Goal: Contribute content

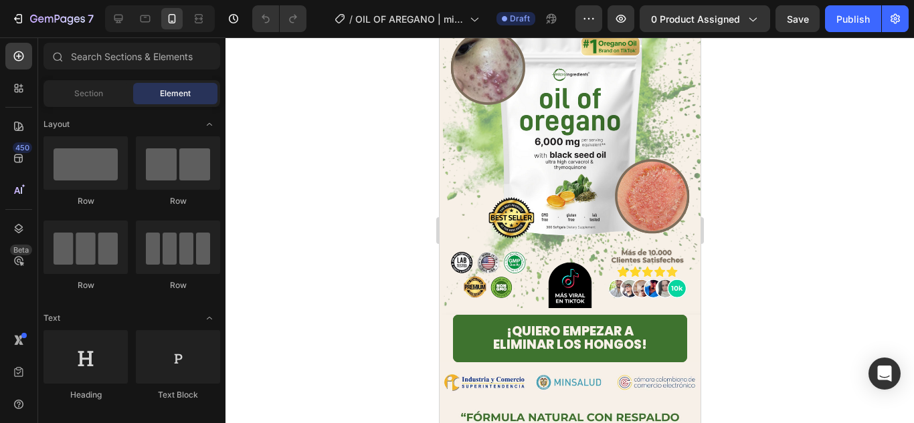
scroll to position [122, 0]
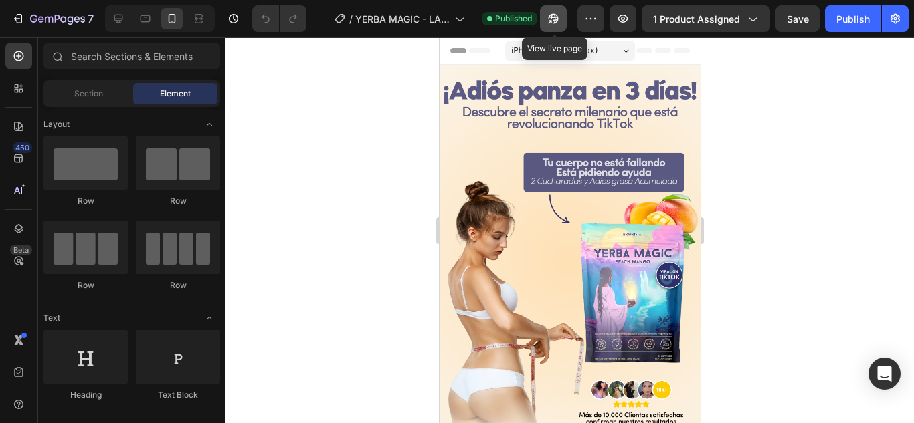
click at [551, 23] on icon "button" at bounding box center [549, 21] width 3 height 3
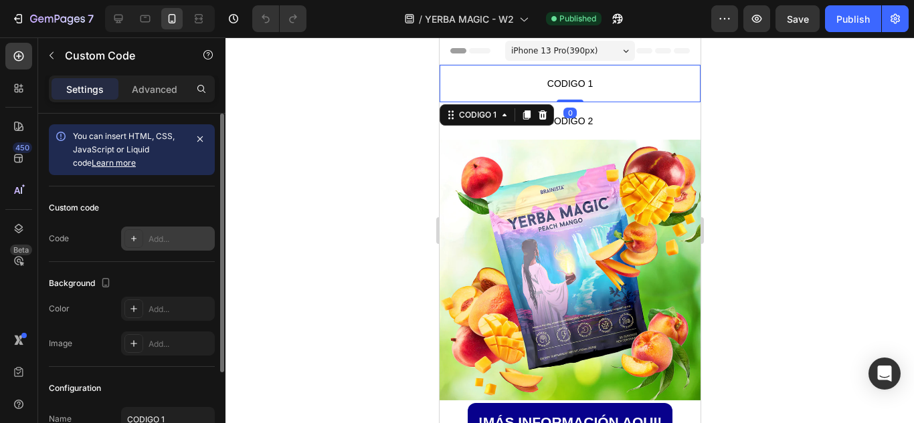
click at [142, 249] on div "Add..." at bounding box center [168, 239] width 94 height 24
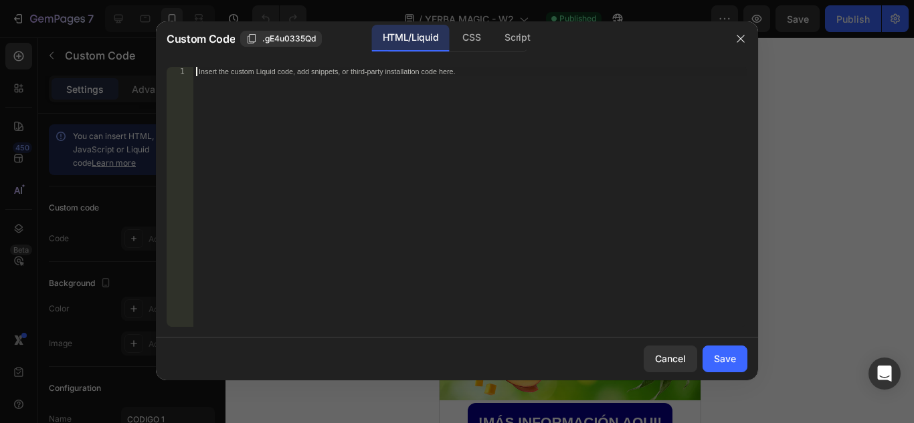
click at [363, 122] on div "Insert the custom Liquid code, add snippets, or third-party installation code h…" at bounding box center [470, 206] width 554 height 279
paste textarea "CODIGO 1"
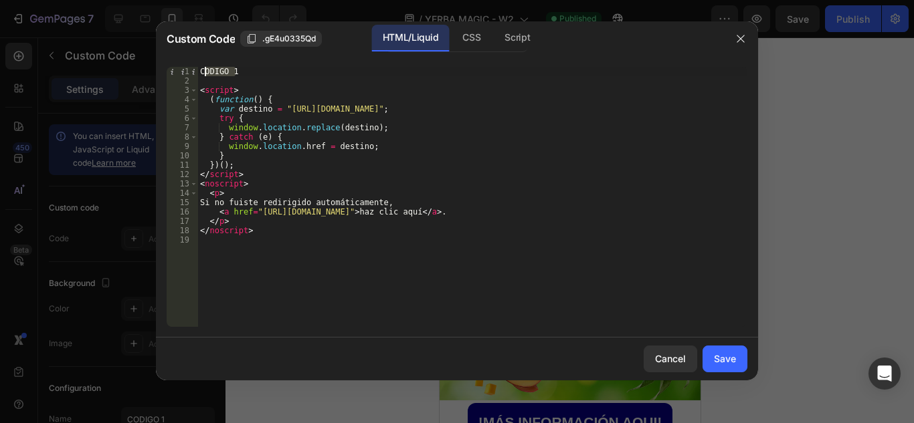
drag, startPoint x: 238, startPoint y: 70, endPoint x: 203, endPoint y: 73, distance: 35.6
click at [203, 73] on div "CODIGO 1 < script > ( function ( ) { var destino = "[URL][DOMAIN_NAME]" ; try {…" at bounding box center [472, 206] width 550 height 279
type textarea "C"
click at [202, 85] on div "< script > ( function ( ) { var destino = "[URL][DOMAIN_NAME]" ; try { window .…" at bounding box center [472, 206] width 550 height 279
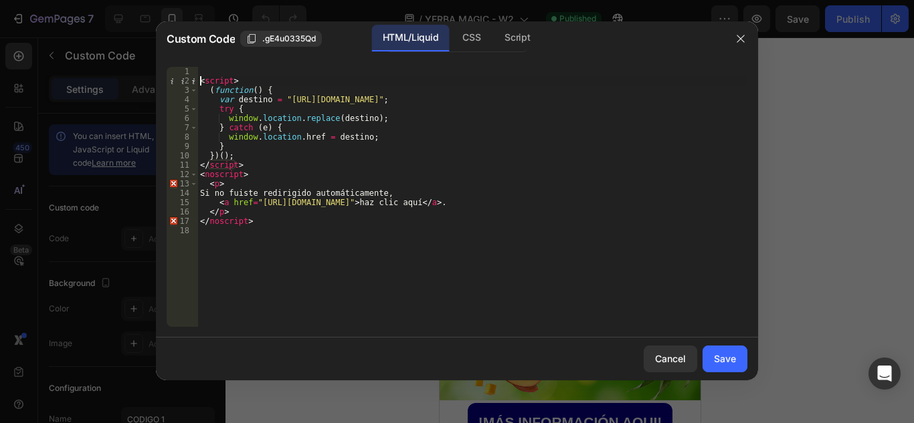
click at [202, 85] on div "< script > ( function ( ) { var destino = "[URL][DOMAIN_NAME]" ; try { window .…" at bounding box center [472, 206] width 550 height 279
type textarea "<script>"
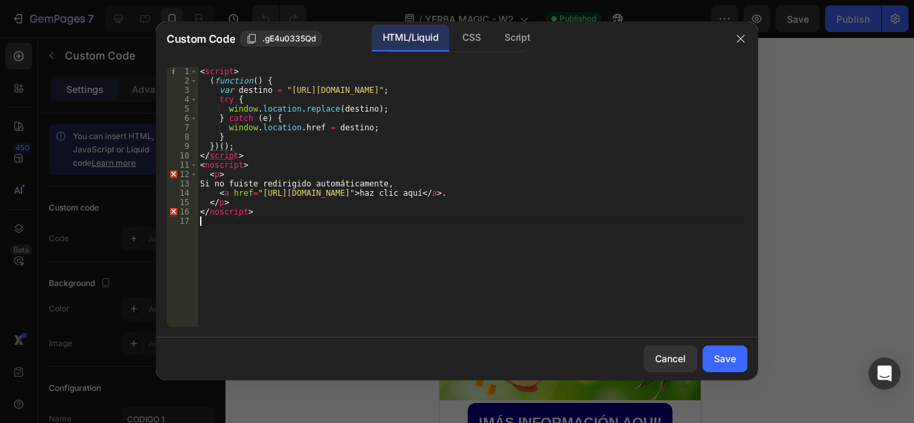
click at [320, 232] on div "< script > ( function ( ) { var destino = "[URL][DOMAIN_NAME]" ; try { window .…" at bounding box center [472, 206] width 550 height 279
click at [714, 350] on button "Save" at bounding box center [724, 359] width 45 height 27
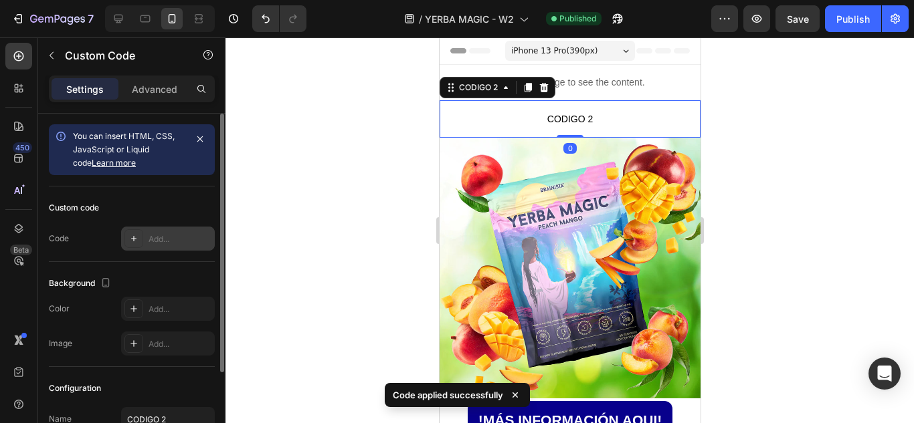
click at [175, 237] on div "Add..." at bounding box center [179, 239] width 63 height 12
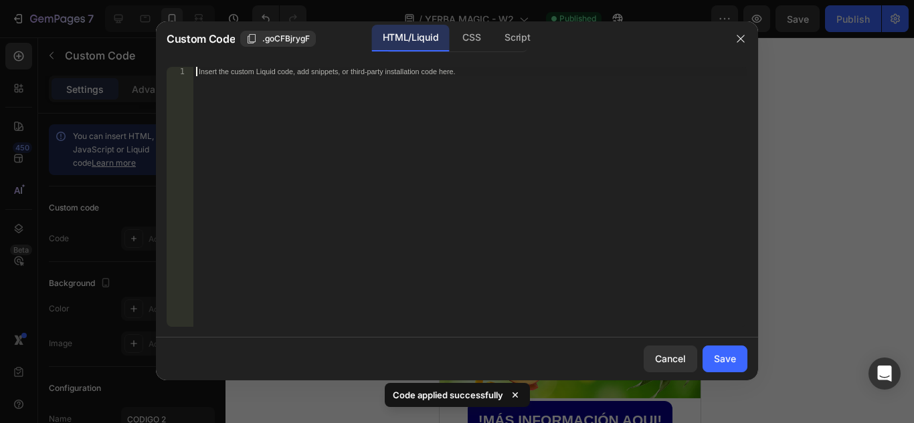
click at [235, 120] on div "Insert the custom Liquid code, add snippets, or third-party installation code h…" at bounding box center [470, 206] width 554 height 279
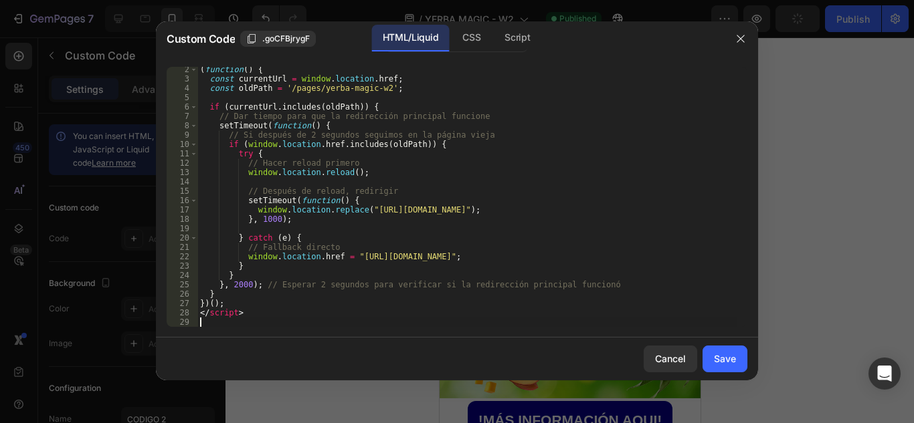
scroll to position [11, 0]
click at [722, 361] on div "Save" at bounding box center [725, 359] width 22 height 14
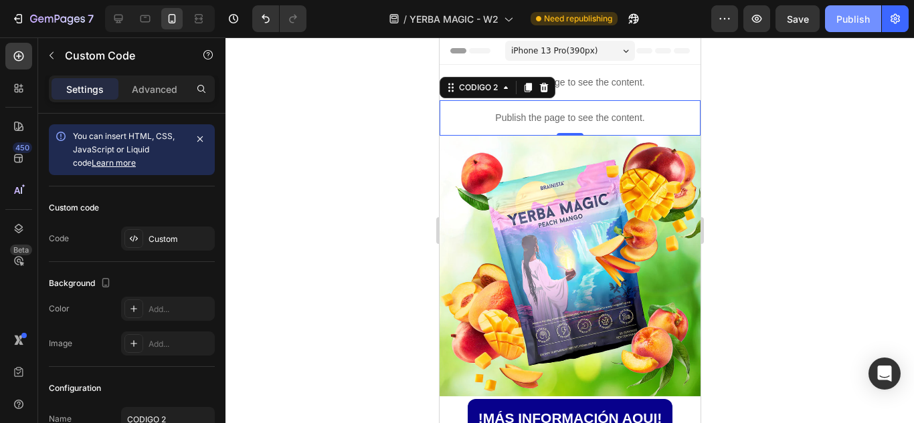
click at [853, 29] on button "Publish" at bounding box center [853, 18] width 56 height 27
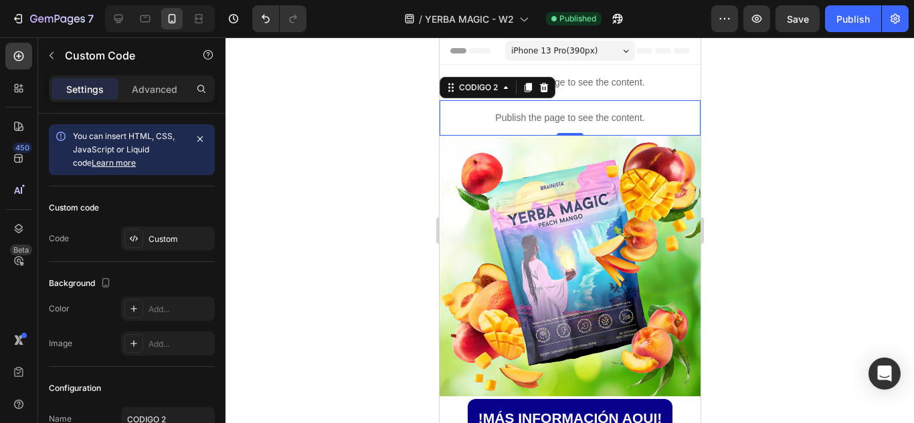
click at [874, 294] on div at bounding box center [569, 230] width 688 height 386
